Goal: Task Accomplishment & Management: Use online tool/utility

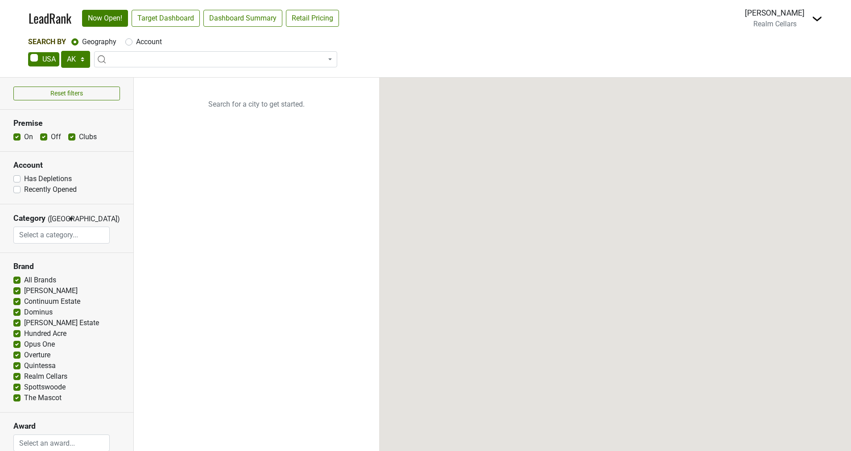
select select "[GEOGRAPHIC_DATA]"
select select
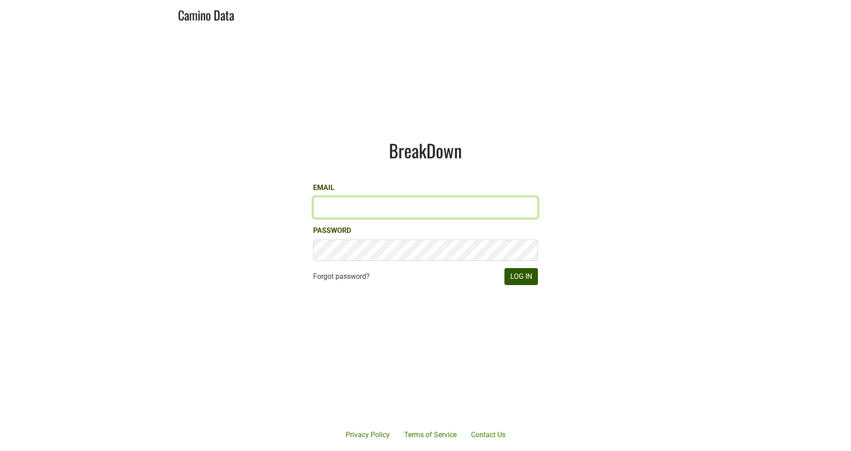
type input "JRANCE@REALMCELLARS.COM"
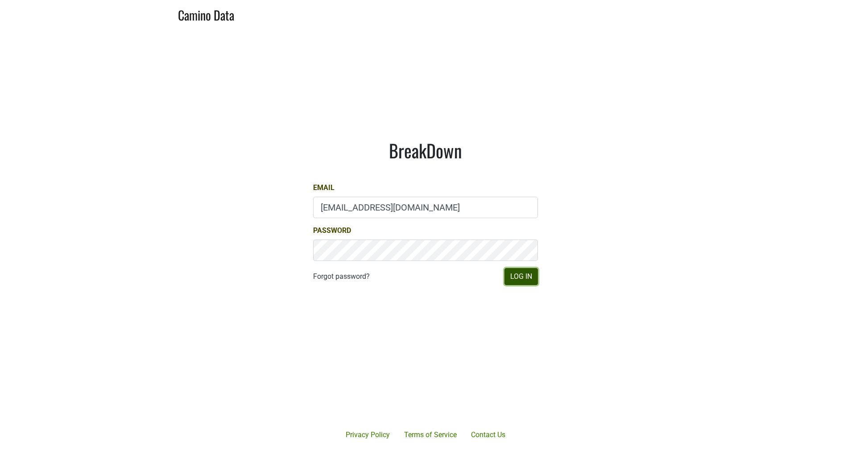
click at [521, 278] on button "Log In" at bounding box center [521, 276] width 33 height 17
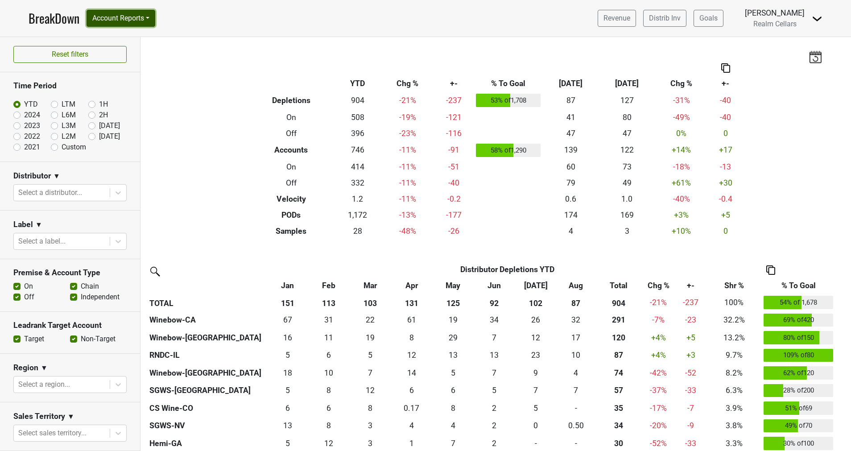
click at [116, 18] on button "Account Reports" at bounding box center [121, 18] width 69 height 17
click at [124, 38] on link "SuperRanker" at bounding box center [126, 39] width 79 height 14
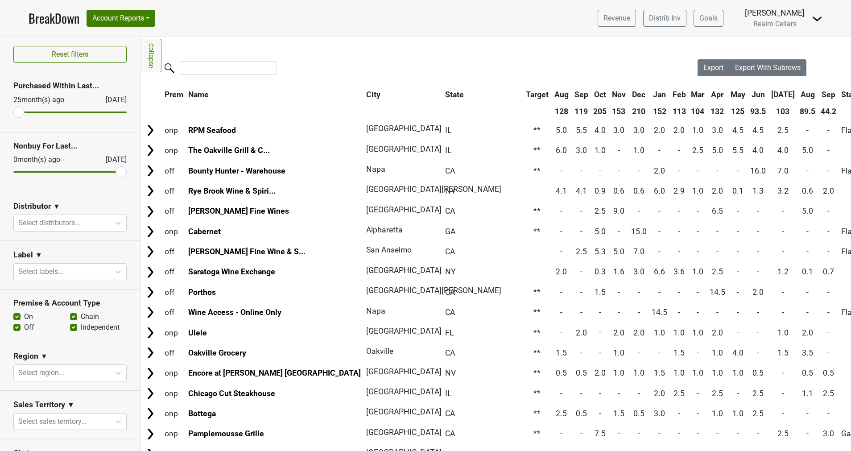
click at [24, 315] on label "On" at bounding box center [28, 316] width 9 height 11
click at [16, 315] on input "On" at bounding box center [16, 315] width 7 height 9
checkbox input "false"
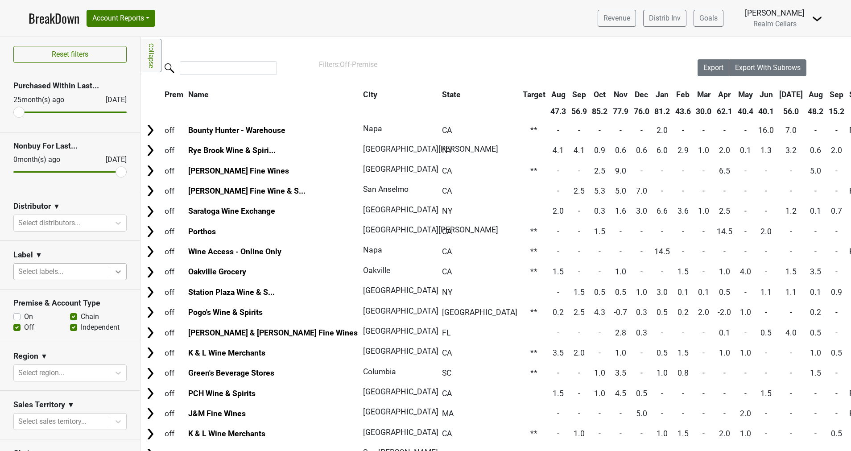
click at [114, 270] on icon at bounding box center [118, 271] width 9 height 9
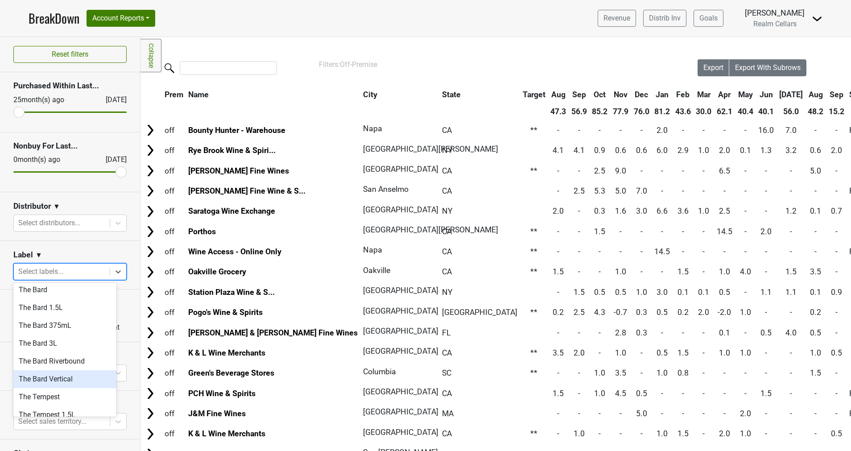
scroll to position [468, 0]
click at [39, 348] on div "The Bard" at bounding box center [64, 357] width 103 height 18
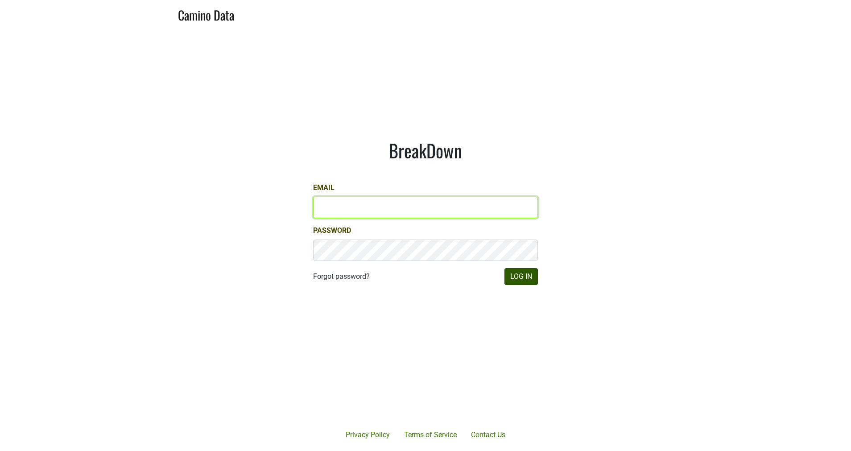
type input "[EMAIL_ADDRESS][DOMAIN_NAME]"
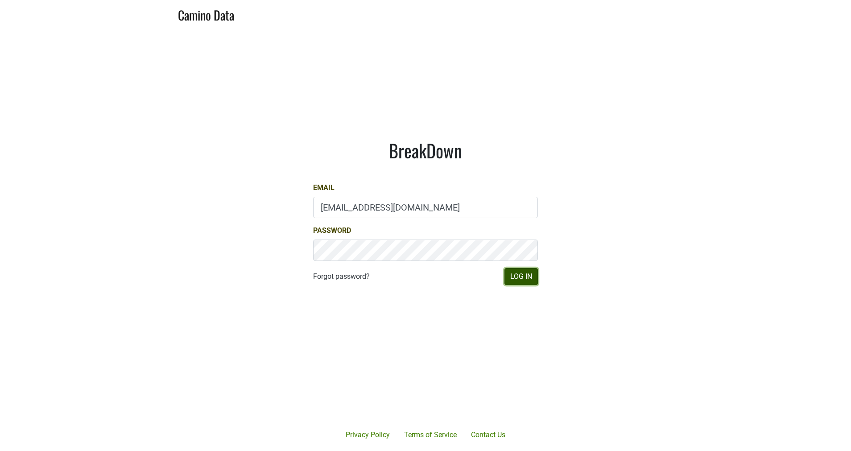
click at [512, 277] on button "Log In" at bounding box center [521, 276] width 33 height 17
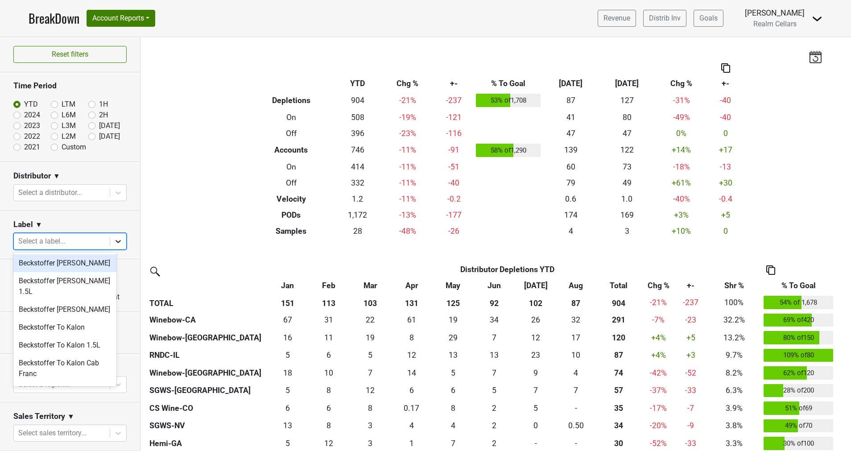
click at [116, 241] on icon at bounding box center [118, 241] width 5 height 3
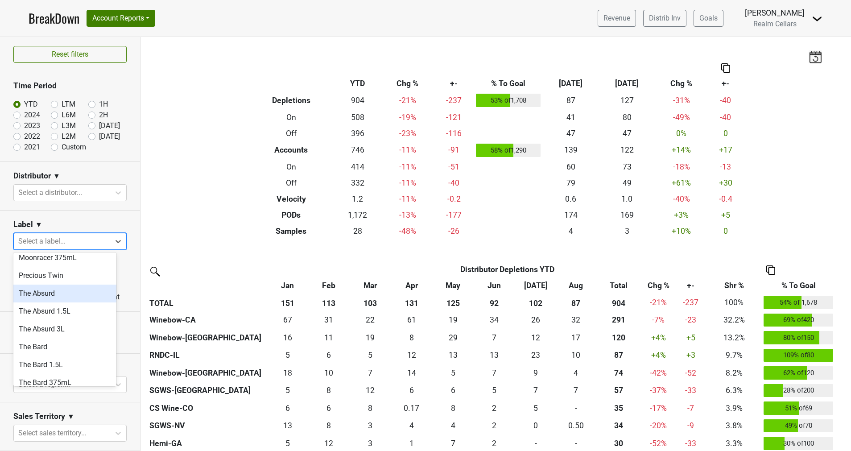
scroll to position [468, 0]
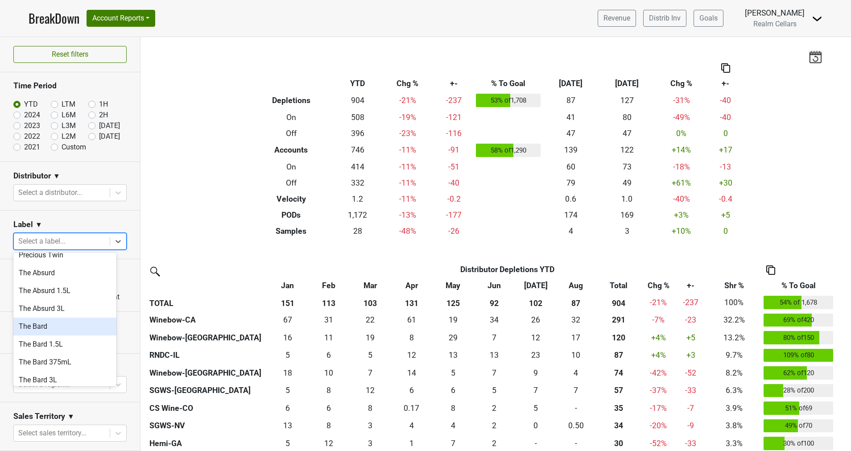
click at [54, 318] on div "The Bard" at bounding box center [64, 327] width 103 height 18
